Goal: Task Accomplishment & Management: Use online tool/utility

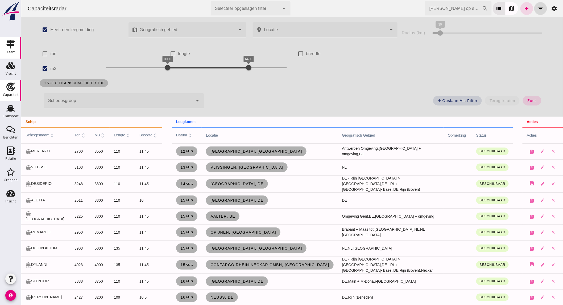
click at [9, 44] on use at bounding box center [10, 44] width 9 height 9
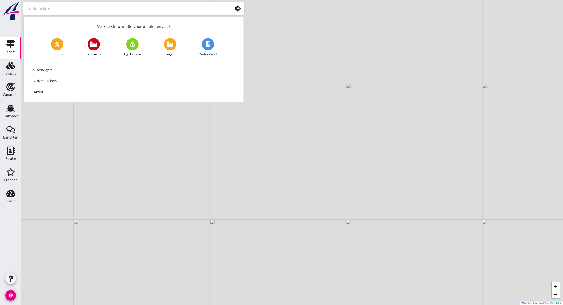
click at [124, 6] on input "text" at bounding box center [126, 8] width 198 height 9
type input "stepn"
drag, startPoint x: 488, startPoint y: 87, endPoint x: 315, endPoint y: 204, distance: 209.1
click at [315, 204] on div "+ − Leaflet | © Mapbox © OpenStreetMap" at bounding box center [292, 152] width 542 height 305
drag, startPoint x: 431, startPoint y: 177, endPoint x: 211, endPoint y: 147, distance: 221.3
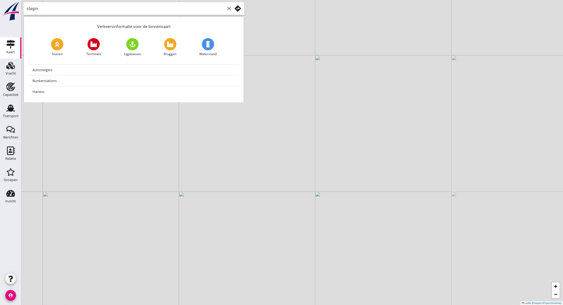
click at [211, 147] on div "+ − Leaflet | © Mapbox © OpenStreetMap" at bounding box center [292, 152] width 542 height 305
drag, startPoint x: 373, startPoint y: 148, endPoint x: 203, endPoint y: 155, distance: 170.0
click at [203, 155] on div "+ − Leaflet | © Mapbox © OpenStreetMap" at bounding box center [292, 152] width 542 height 305
click at [340, 187] on div "+ − Leaflet | © Mapbox © OpenStreetMap" at bounding box center [292, 152] width 542 height 305
click at [228, 9] on icon "clear" at bounding box center [229, 8] width 6 height 6
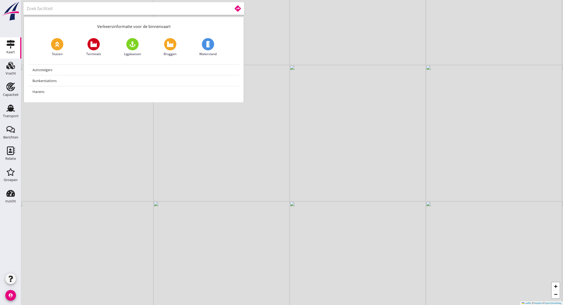
click at [341, 188] on div "+ − Leaflet | © Mapbox © OpenStreetMap" at bounding box center [292, 152] width 542 height 305
click at [150, 10] on input "text" at bounding box center [126, 8] width 198 height 9
type input "s"
drag, startPoint x: 316, startPoint y: 226, endPoint x: 285, endPoint y: 171, distance: 63.4
click at [285, 171] on div "+ − Leaflet | © Mapbox © OpenStreetMap" at bounding box center [292, 152] width 542 height 305
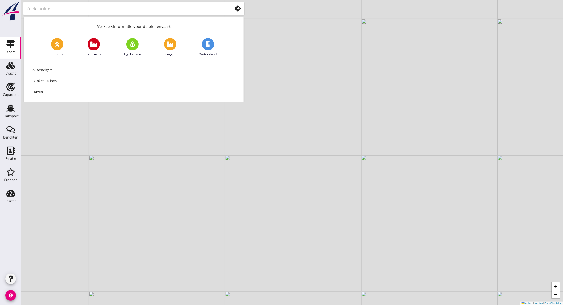
click at [114, 7] on input "text" at bounding box center [126, 8] width 198 height 9
click at [162, 11] on input "text" at bounding box center [126, 8] width 198 height 9
click at [153, 11] on input "stepnica" at bounding box center [126, 8] width 198 height 9
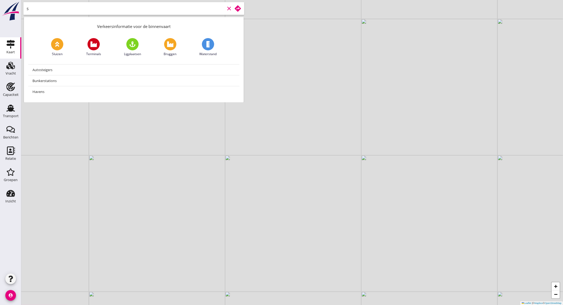
type input "st"
type input "stepnica"
click at [239, 10] on use at bounding box center [238, 8] width 6 height 6
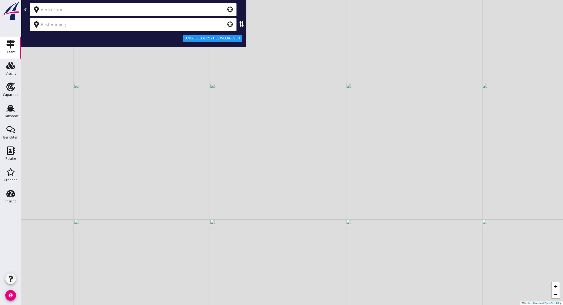
click at [157, 3] on div at bounding box center [133, 9] width 207 height 13
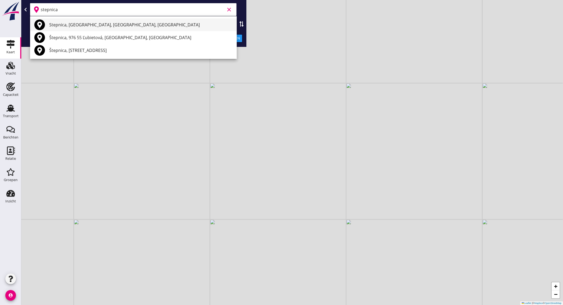
click at [128, 23] on div "Stepnica, [GEOGRAPHIC_DATA], [GEOGRAPHIC_DATA], [GEOGRAPHIC_DATA]" at bounding box center [140, 25] width 183 height 6
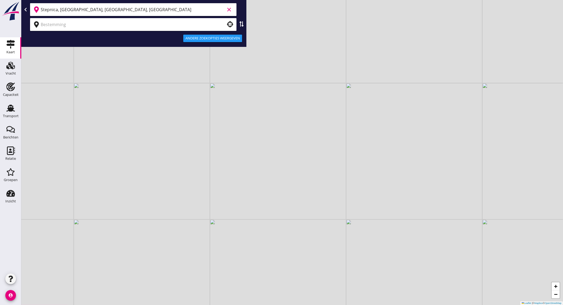
type input "Stepnica, [GEOGRAPHIC_DATA], [GEOGRAPHIC_DATA], [GEOGRAPHIC_DATA]"
click at [118, 26] on input "text" at bounding box center [130, 24] width 178 height 9
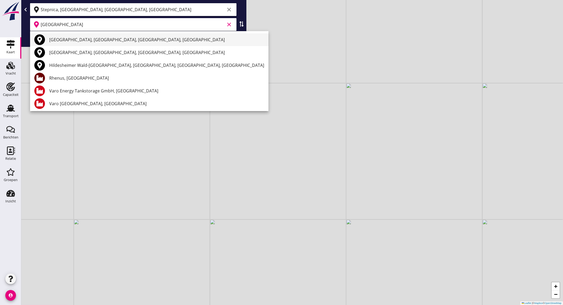
click at [92, 39] on div "[GEOGRAPHIC_DATA], [GEOGRAPHIC_DATA], [GEOGRAPHIC_DATA], [GEOGRAPHIC_DATA]" at bounding box center [156, 39] width 215 height 6
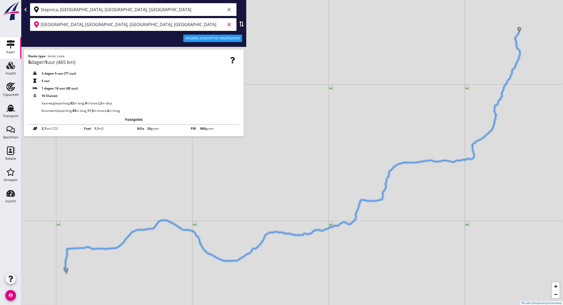
type input "[GEOGRAPHIC_DATA], [GEOGRAPHIC_DATA], [GEOGRAPHIC_DATA], [GEOGRAPHIC_DATA]"
click at [240, 22] on icon at bounding box center [241, 23] width 5 height 5
type input "[GEOGRAPHIC_DATA], [GEOGRAPHIC_DATA], [GEOGRAPHIC_DATA], [GEOGRAPHIC_DATA]"
type input "Stepnica, [GEOGRAPHIC_DATA], [GEOGRAPHIC_DATA], [GEOGRAPHIC_DATA]"
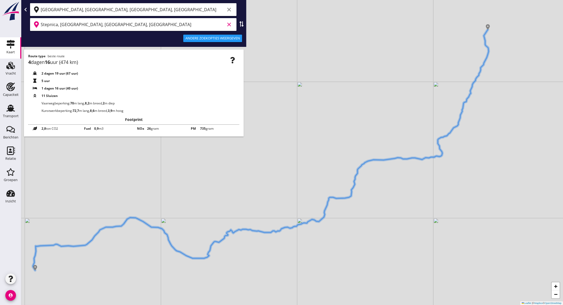
drag, startPoint x: 171, startPoint y: 210, endPoint x: 142, endPoint y: 208, distance: 29.9
click at [142, 208] on div "+ − Leaflet | © Mapbox © OpenStreetMap" at bounding box center [292, 152] width 542 height 305
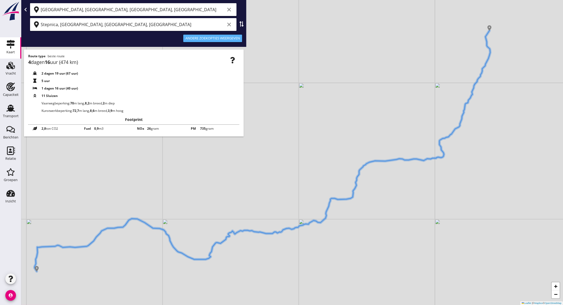
click at [232, 35] on button "Andere zoekopties weergeven" at bounding box center [212, 38] width 59 height 7
